Goal: Transaction & Acquisition: Purchase product/service

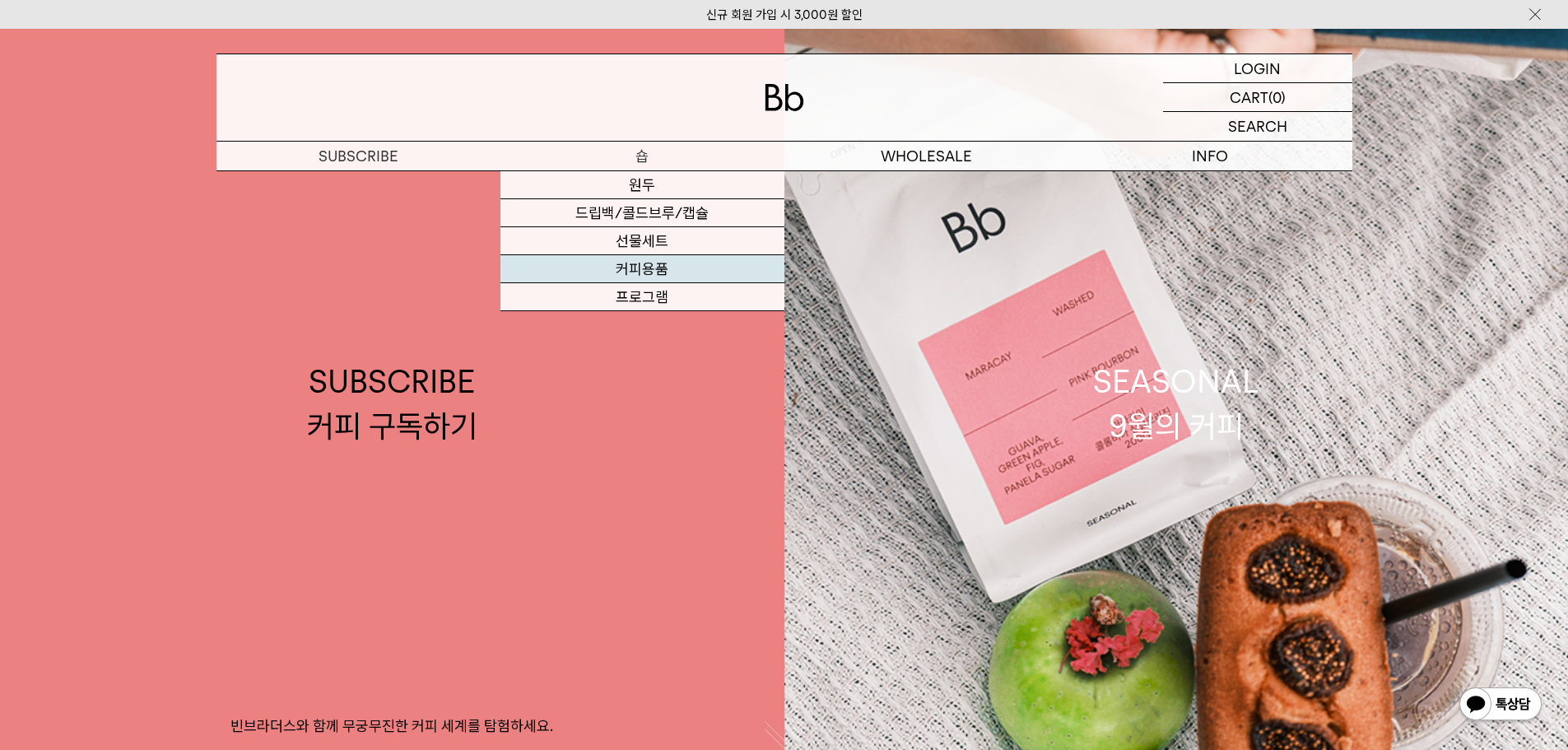
click at [656, 271] on link "커피용품" at bounding box center [641, 269] width 283 height 28
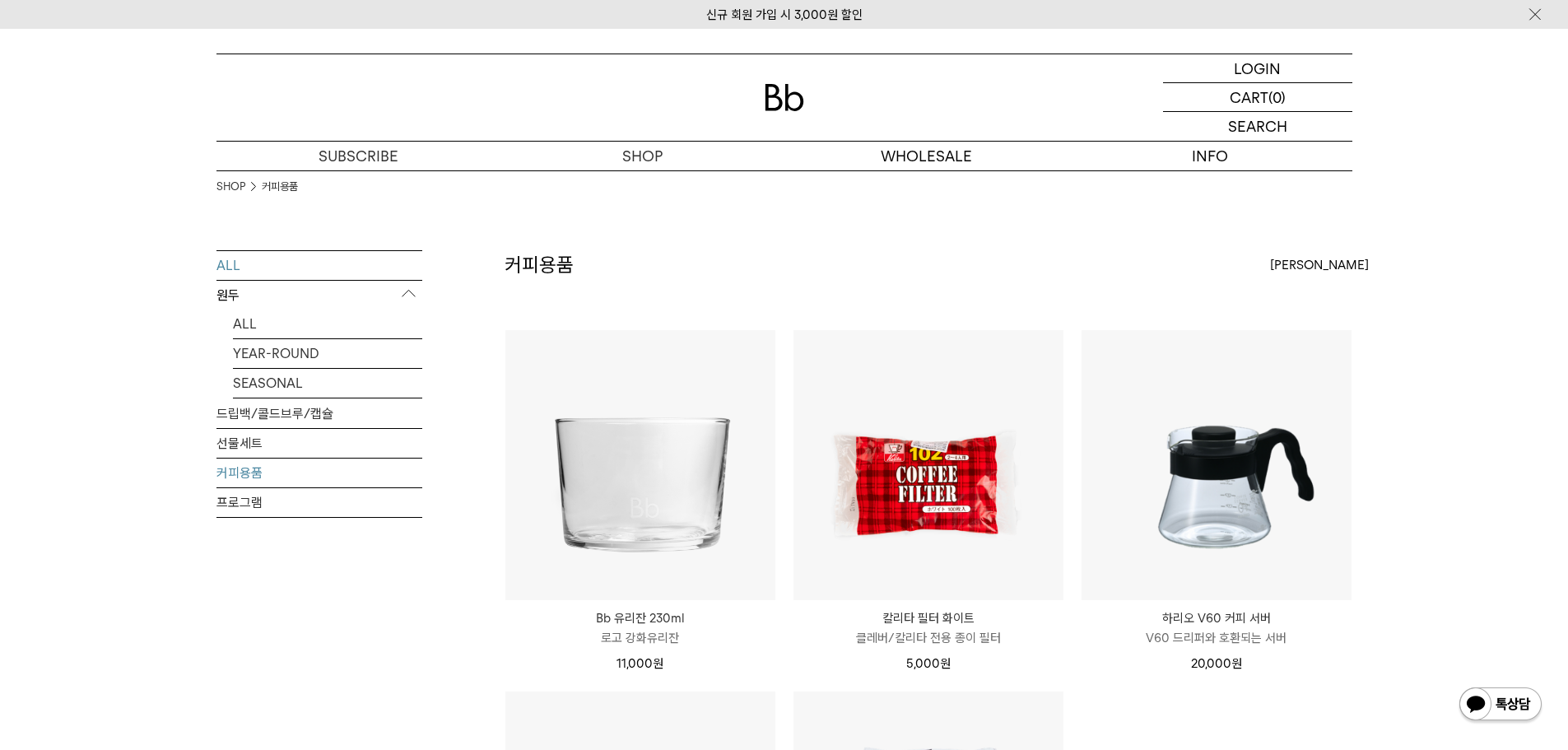
click at [230, 266] on link "ALL" at bounding box center [319, 265] width 205 height 29
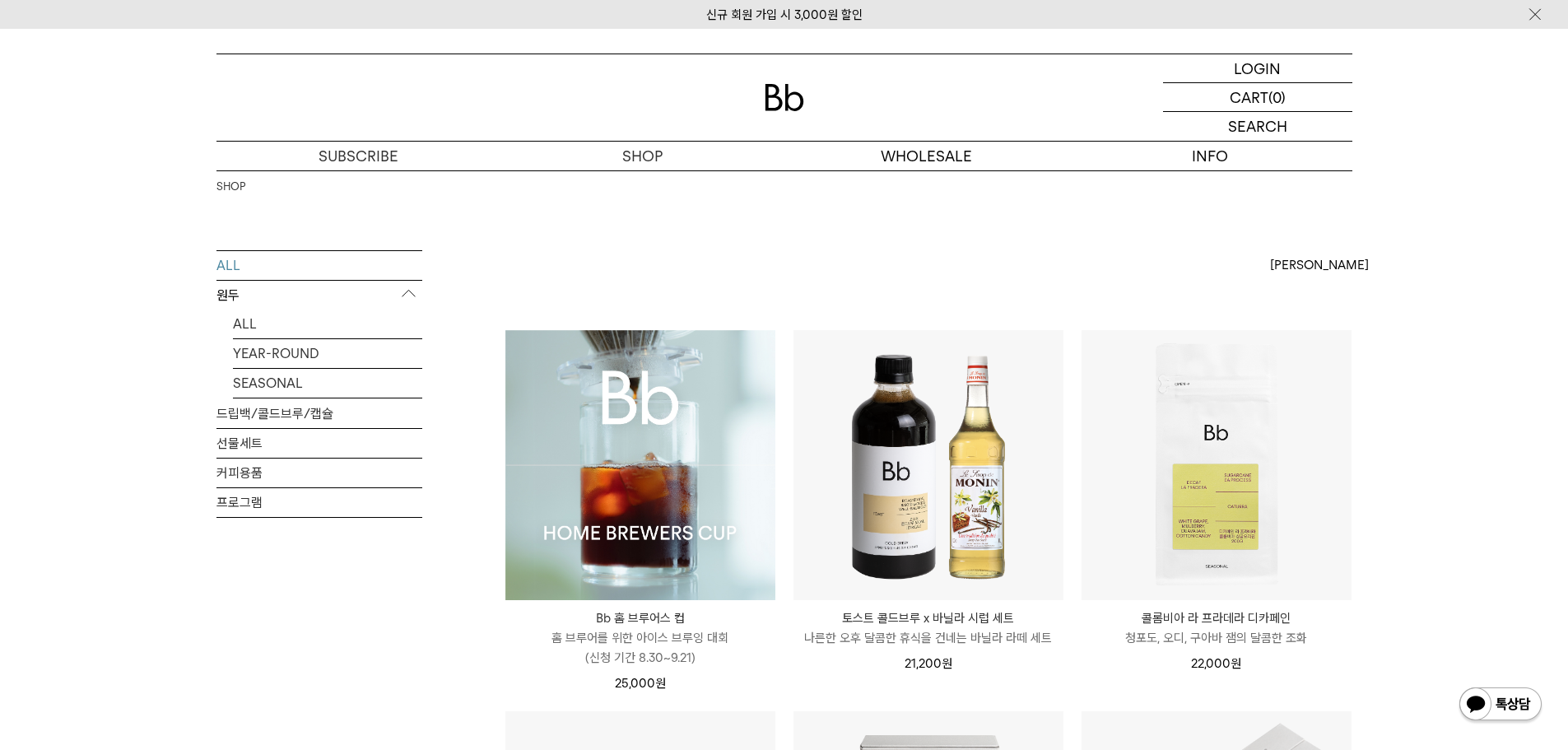
click at [674, 409] on img at bounding box center [640, 465] width 270 height 270
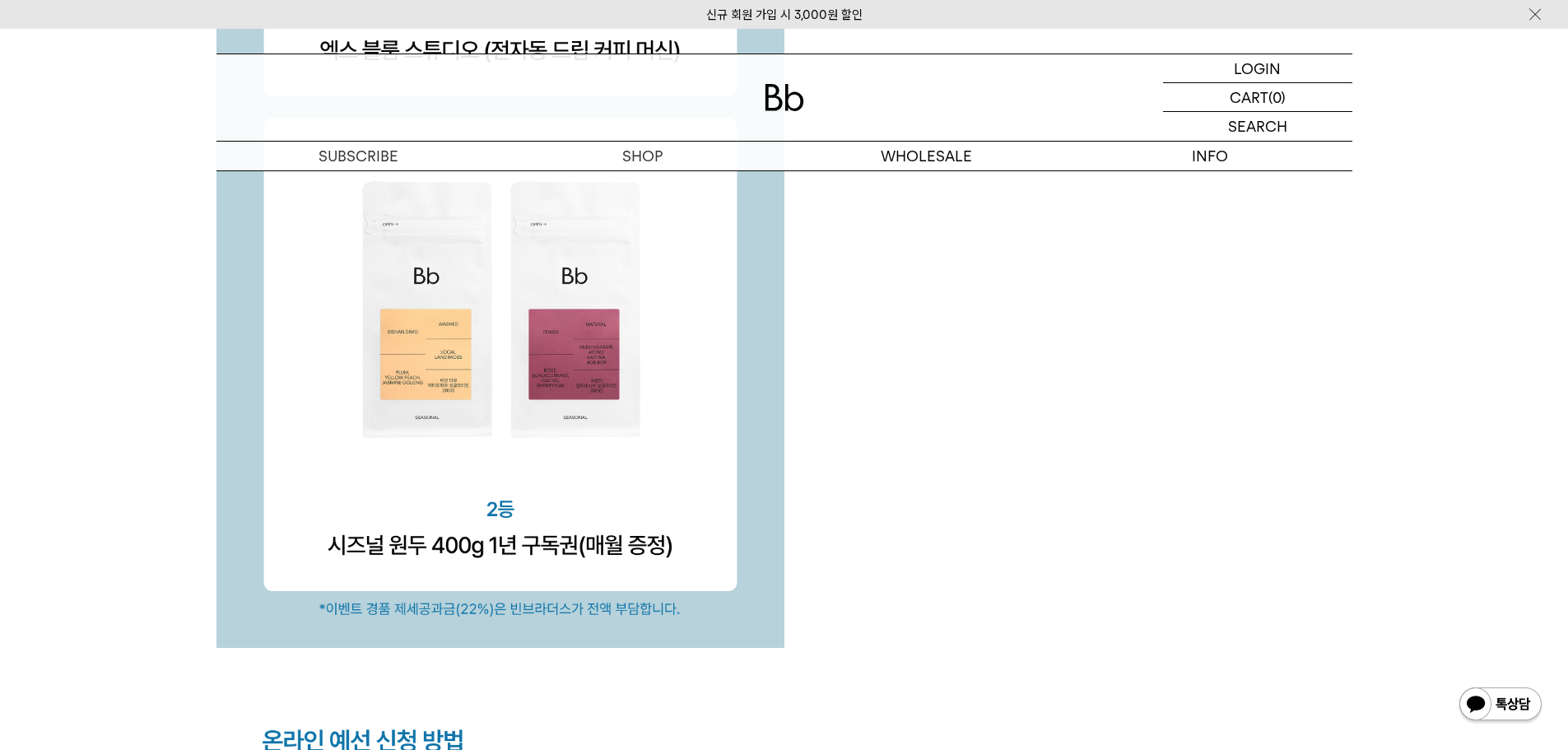
scroll to position [5266, 0]
